Goal: Task Accomplishment & Management: Use online tool/utility

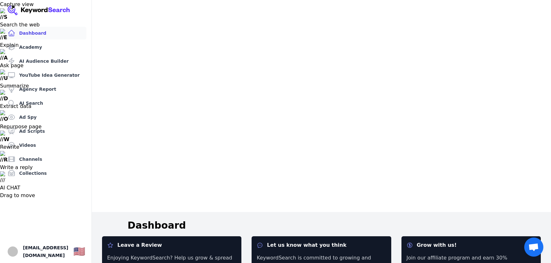
scroll to position [46, 0]
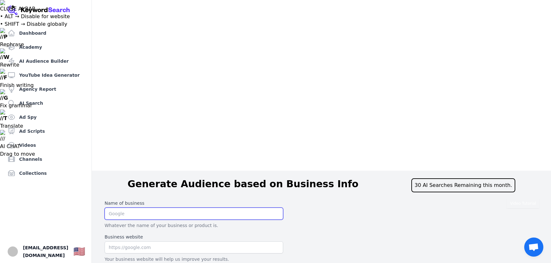
click at [151, 208] on input "text" at bounding box center [194, 214] width 178 height 12
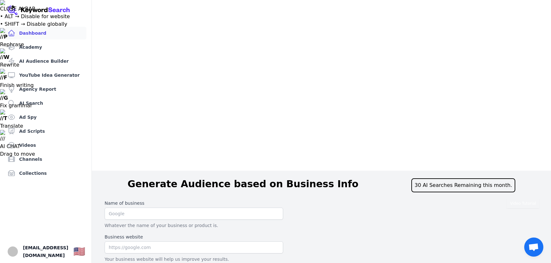
click at [33, 33] on link "Dashboard" at bounding box center [45, 33] width 81 height 13
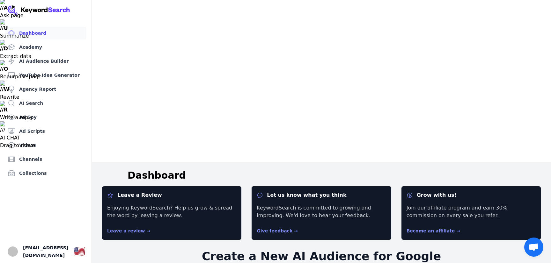
scroll to position [98, 0]
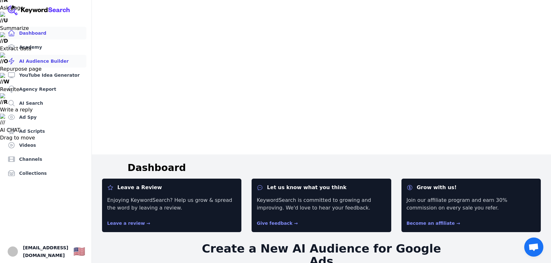
click at [30, 61] on link "AI Audience Builder" at bounding box center [45, 61] width 81 height 13
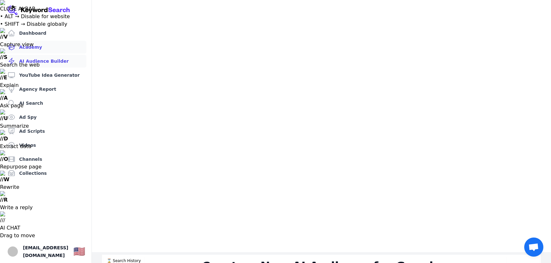
click at [26, 47] on link "Academy" at bounding box center [45, 47] width 81 height 13
click at [45, 62] on link "AI Audience Builder" at bounding box center [45, 61] width 81 height 13
click at [54, 74] on link "YouTube Idea Generator" at bounding box center [45, 75] width 81 height 13
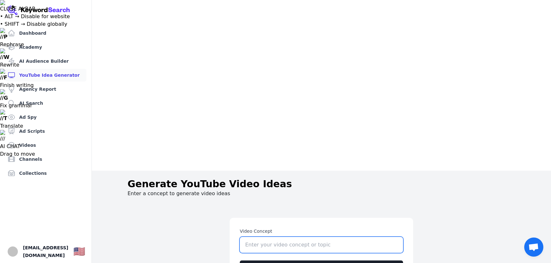
click at [293, 237] on input "Video Concept" at bounding box center [321, 245] width 163 height 16
type input "tattoo Removal"
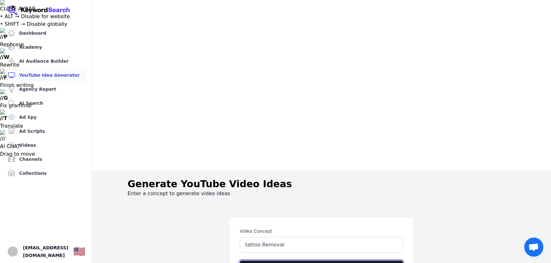
click at [324, 261] on button "Generate Video Ideas" at bounding box center [321, 268] width 163 height 15
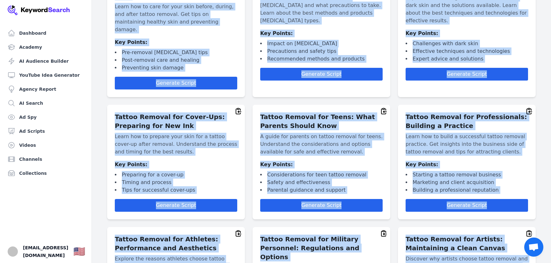
scroll to position [1061, 0]
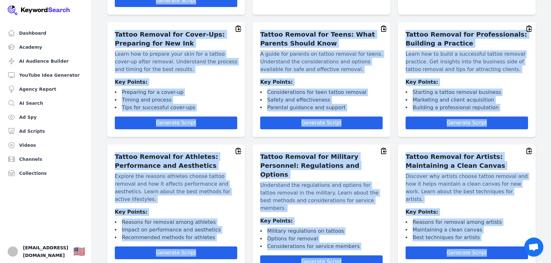
drag, startPoint x: 104, startPoint y: 14, endPoint x: 413, endPoint y: 232, distance: 378.1
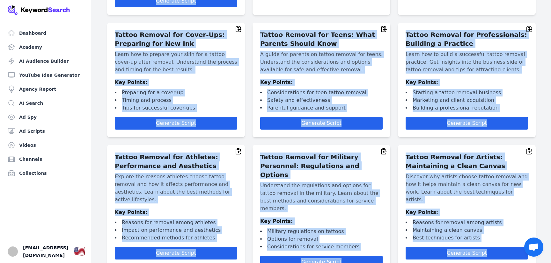
copy main "YouTube Video Ideas tattoo Removal 10 Myths About Tattoo Removal Debunked Explo…"
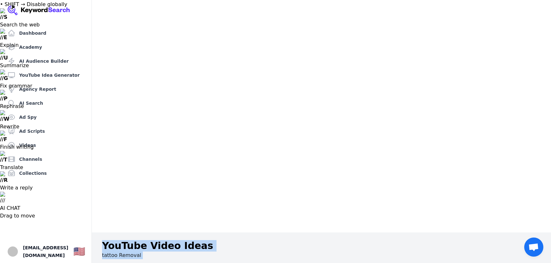
scroll to position [29, 0]
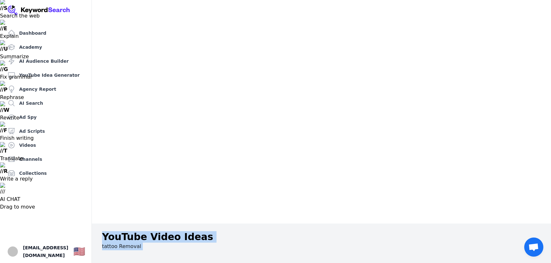
drag, startPoint x: 182, startPoint y: 121, endPoint x: 226, endPoint y: 122, distance: 44.0
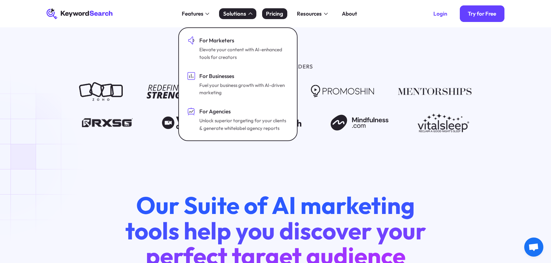
scroll to position [873, 0]
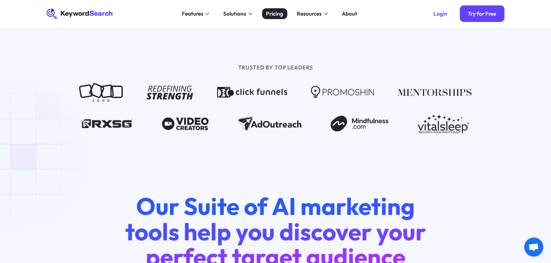
click at [276, 15] on div "Pricing" at bounding box center [274, 14] width 17 height 8
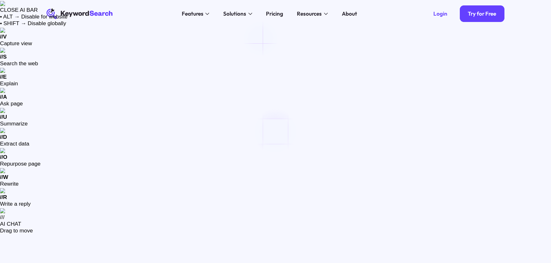
type input "[EMAIL_ADDRESS][DOMAIN_NAME]"
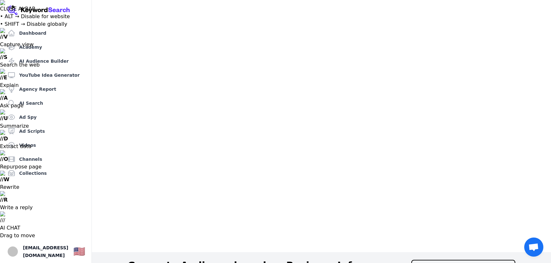
drag, startPoint x: 172, startPoint y: 108, endPoint x: 178, endPoint y: 110, distance: 6.8
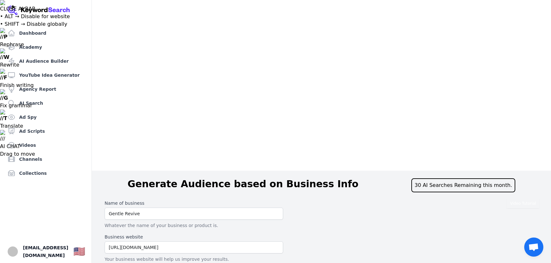
type textarea "describe what Gentle Revive Does"
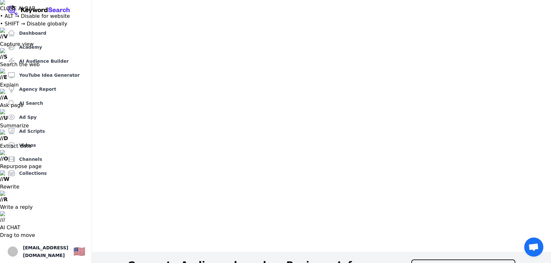
drag, startPoint x: 363, startPoint y: 33, endPoint x: 344, endPoint y: 34, distance: 19.1
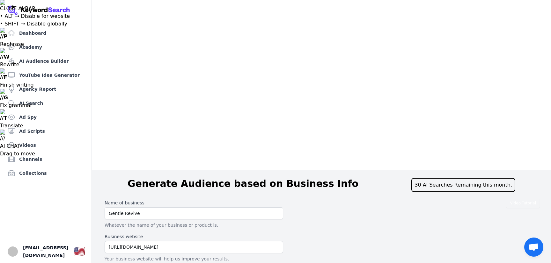
type textarea "descrive what [DOMAIN_NAME] does"
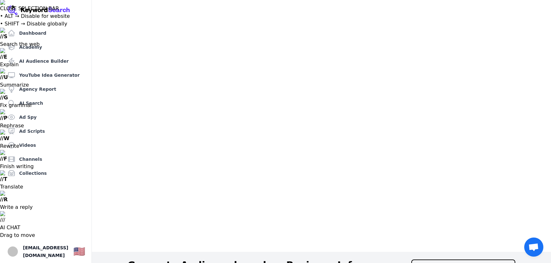
drag, startPoint x: 210, startPoint y: 161, endPoint x: 174, endPoint y: 57, distance: 109.3
copy div "LoremiPsumdo.sit am c adipis eli seddoeiu tempori utla etdolor ma aliqua, eni-a…"
